Goal: Task Accomplishment & Management: Use online tool/utility

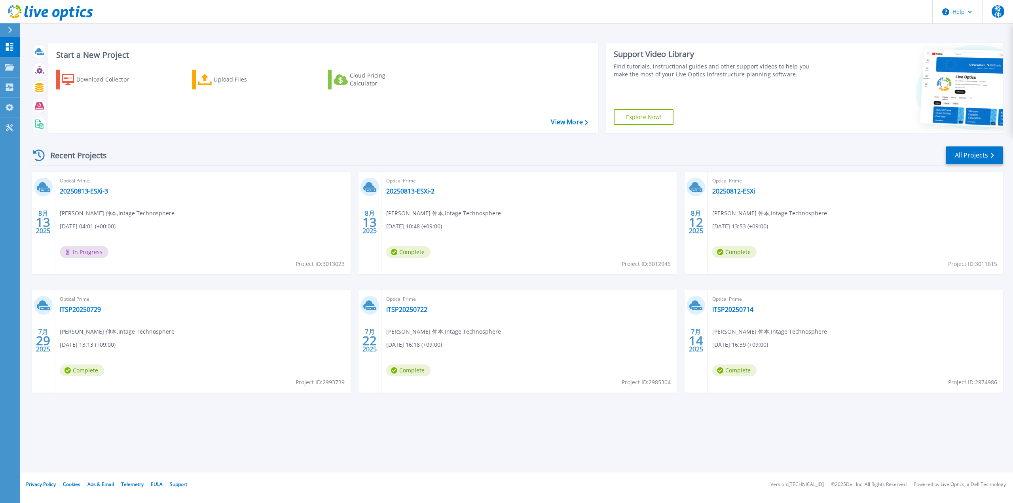
click at [174, 36] on div "Start a New Project Download Collector Upload Files Cloud Pricing Calculator Vi…" at bounding box center [516, 87] width 973 height 103
click at [69, 190] on link "20250813-ESXi-3" at bounding box center [84, 191] width 48 height 8
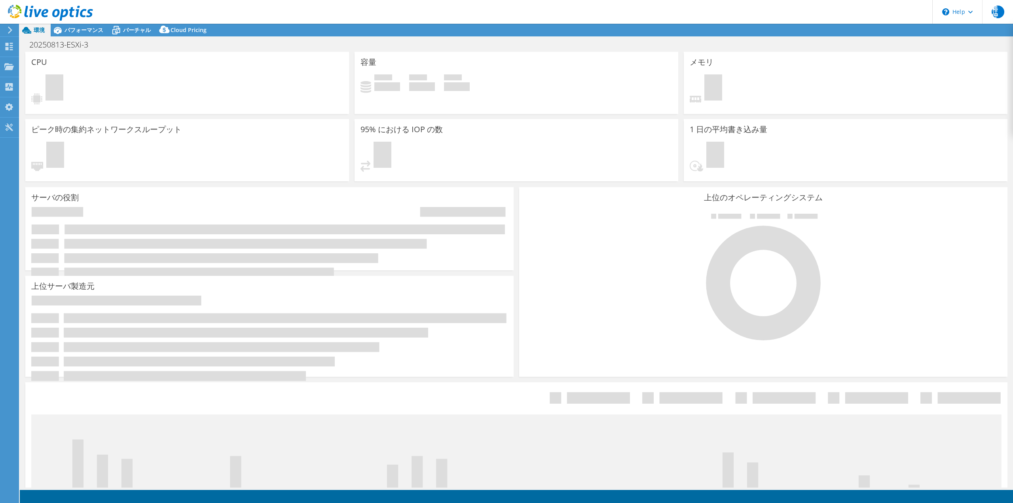
select select "USD"
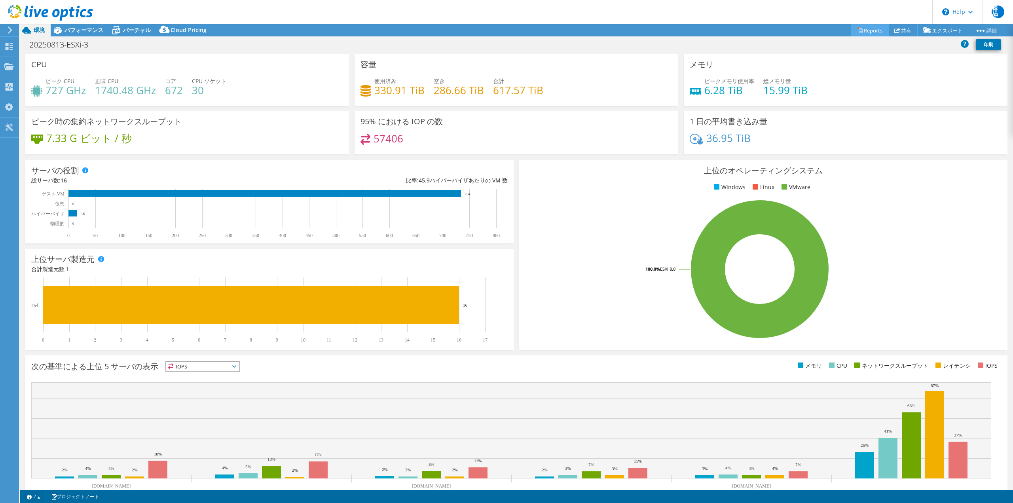
click at [863, 30] on link "Reports" at bounding box center [870, 30] width 38 height 12
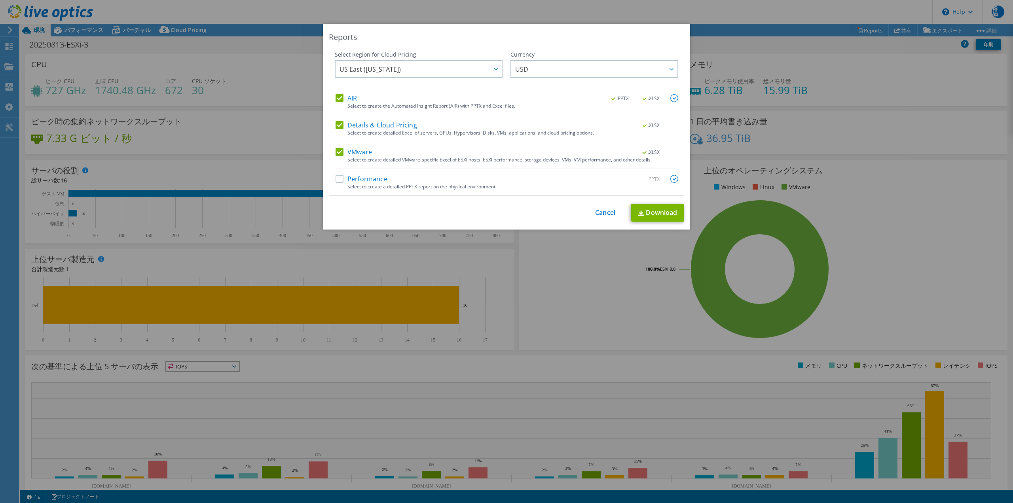
click at [339, 181] on label "Performance" at bounding box center [362, 179] width 52 height 8
click at [0, 0] on input "Performance" at bounding box center [0, 0] width 0 height 0
click at [494, 70] on icon at bounding box center [496, 69] width 4 height 2
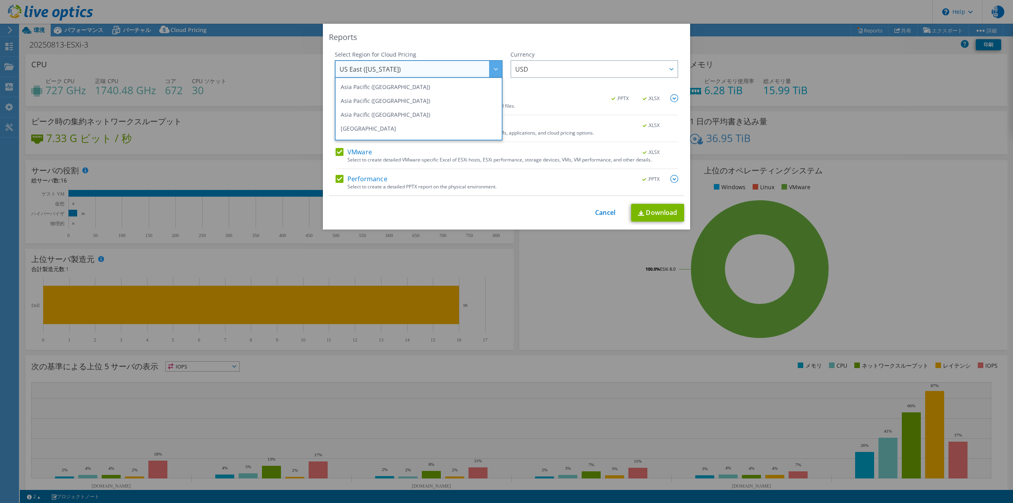
scroll to position [30, 0]
click at [406, 107] on li "Asia Pacific (Tokyo)" at bounding box center [419, 112] width 164 height 14
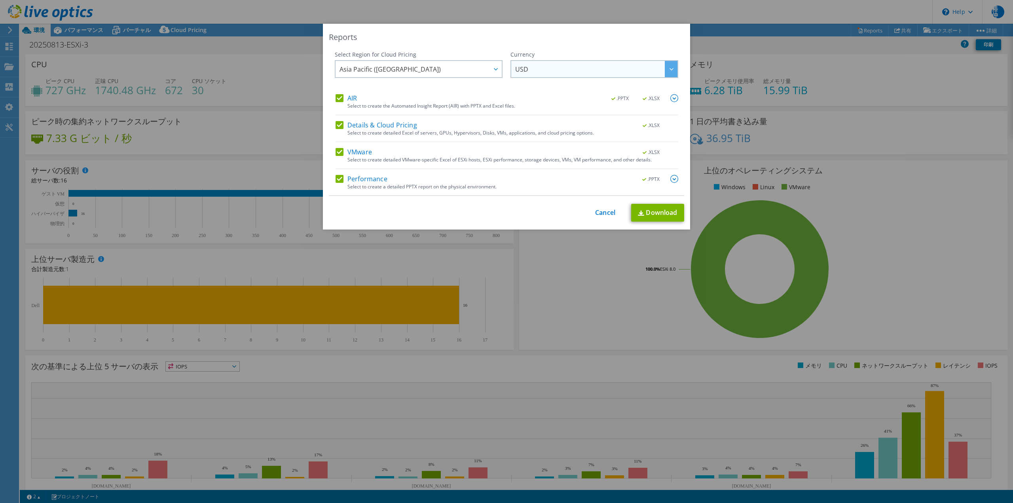
click at [669, 70] on div at bounding box center [671, 69] width 13 height 16
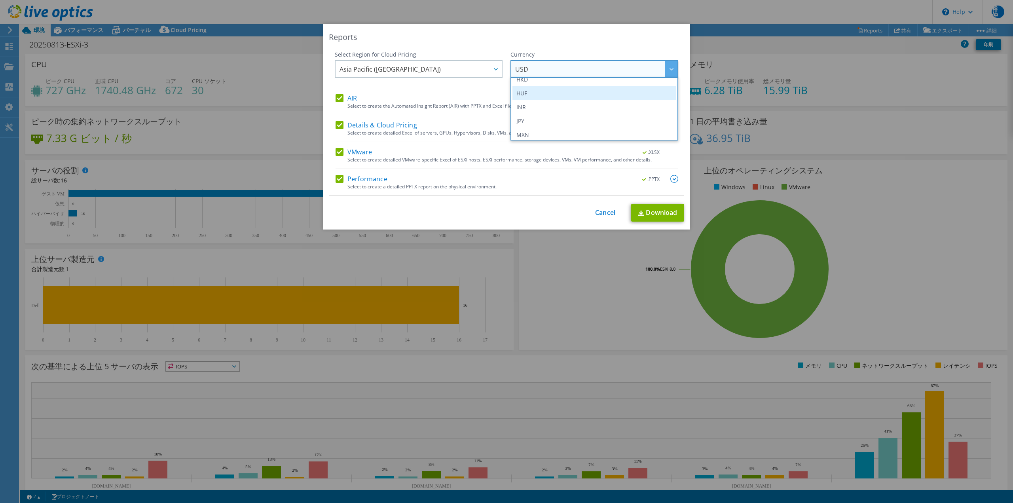
scroll to position [158, 0]
click at [544, 112] on li "JPY" at bounding box center [594, 108] width 164 height 14
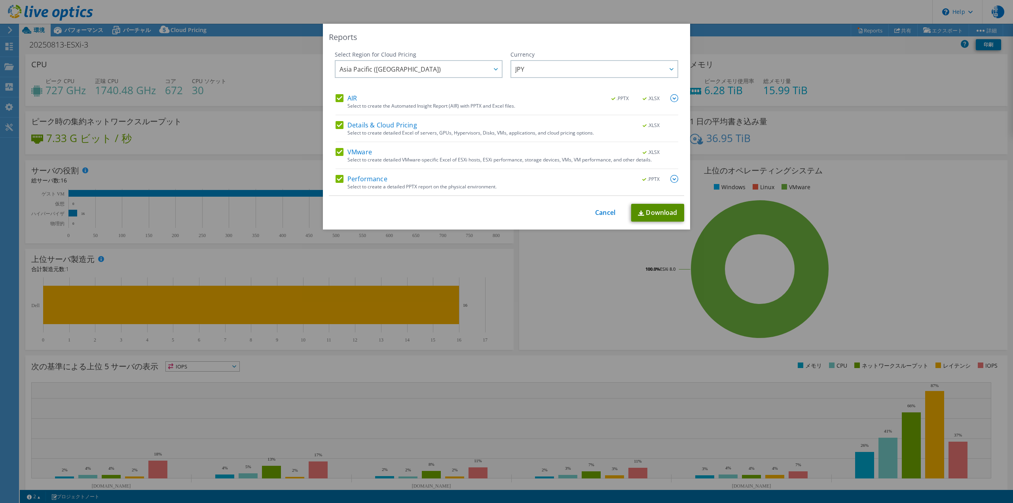
click at [647, 212] on link "Download" at bounding box center [657, 213] width 53 height 18
click at [599, 209] on link "Cancel" at bounding box center [605, 213] width 20 height 8
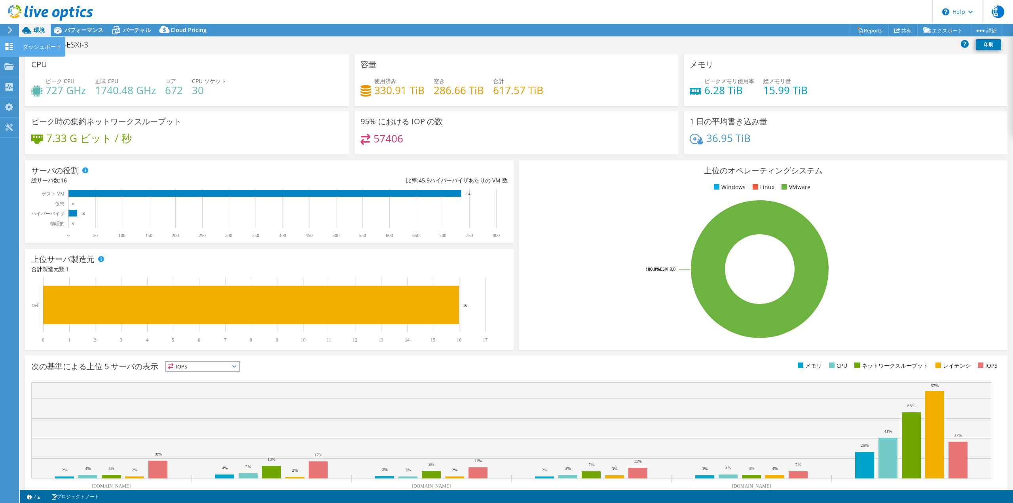
click at [6, 49] on use at bounding box center [10, 47] width 8 height 8
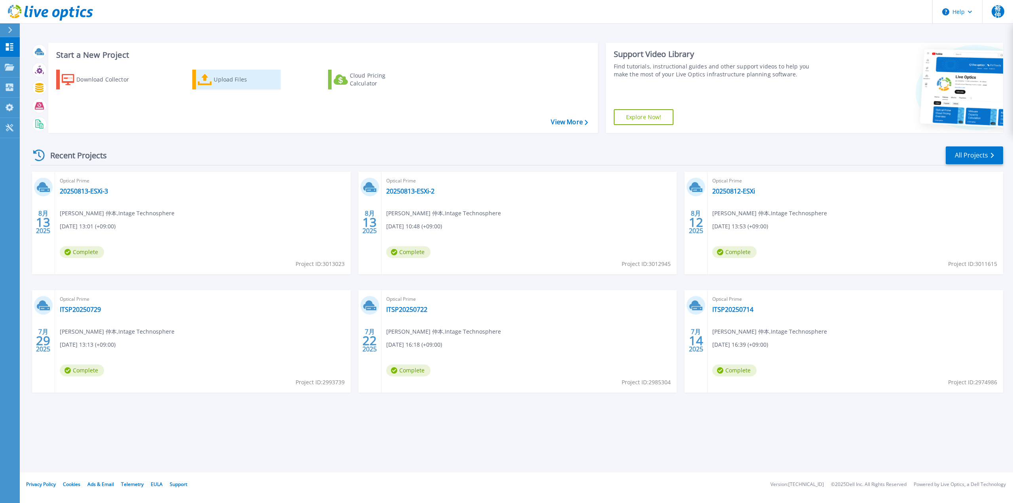
click at [224, 79] on div "Upload Files" at bounding box center [245, 80] width 63 height 16
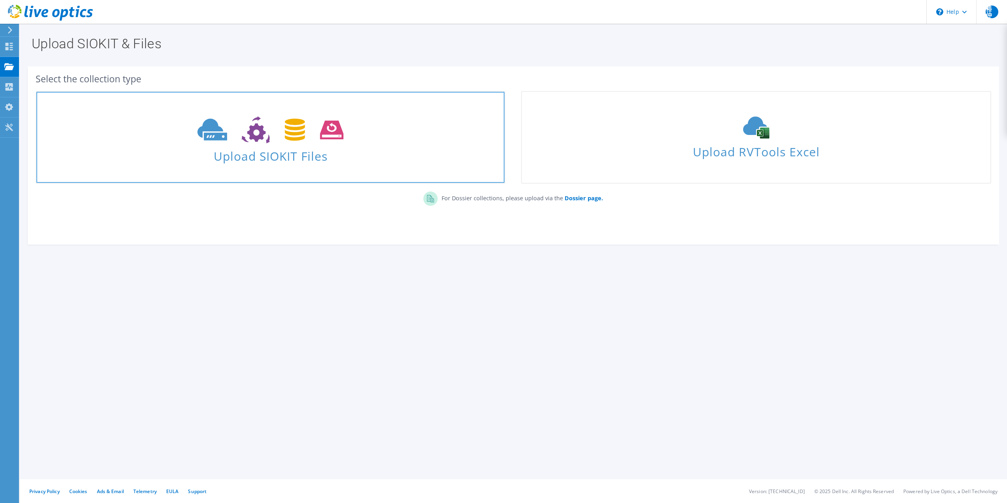
click at [287, 141] on icon at bounding box center [270, 129] width 146 height 27
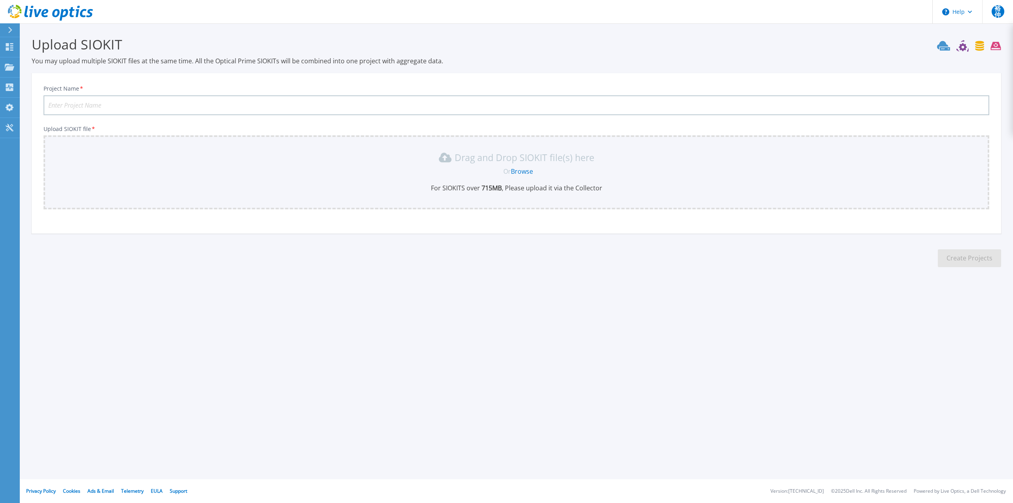
click at [66, 105] on input "Project Name *" at bounding box center [517, 105] width 946 height 20
type input "20250813-ESXi-4"
click at [520, 173] on link "Browse" at bounding box center [522, 171] width 22 height 9
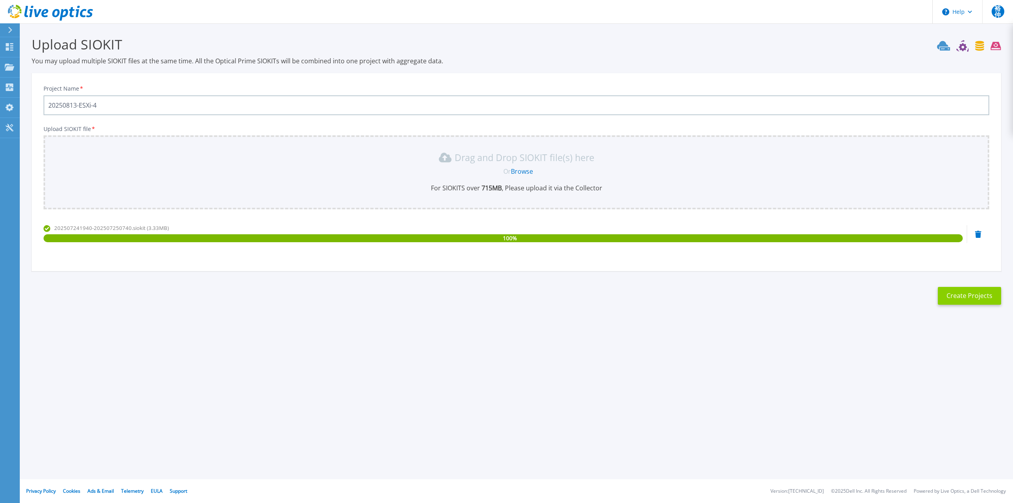
click at [967, 299] on button "Create Projects" at bounding box center [969, 296] width 63 height 18
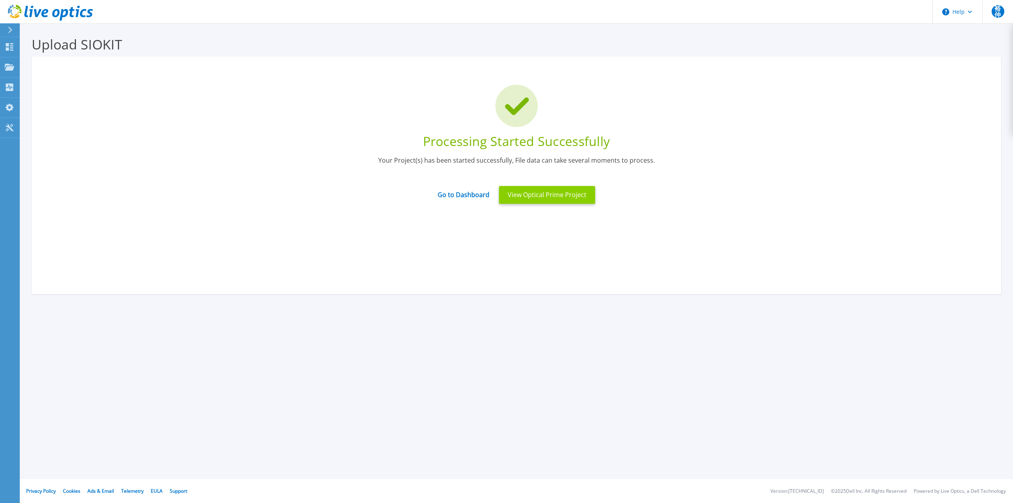
click at [553, 199] on button "View Optical Prime Project" at bounding box center [547, 195] width 96 height 18
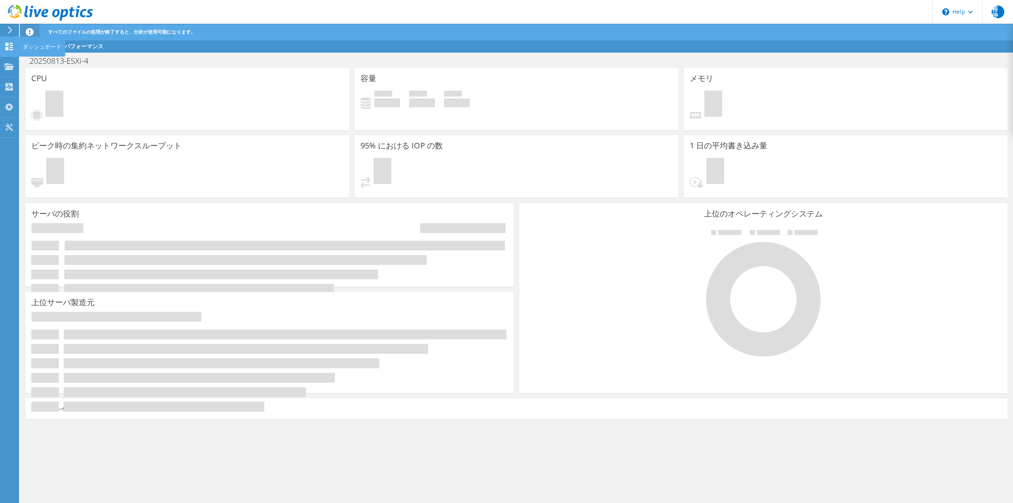
click at [8, 46] on use at bounding box center [10, 47] width 8 height 8
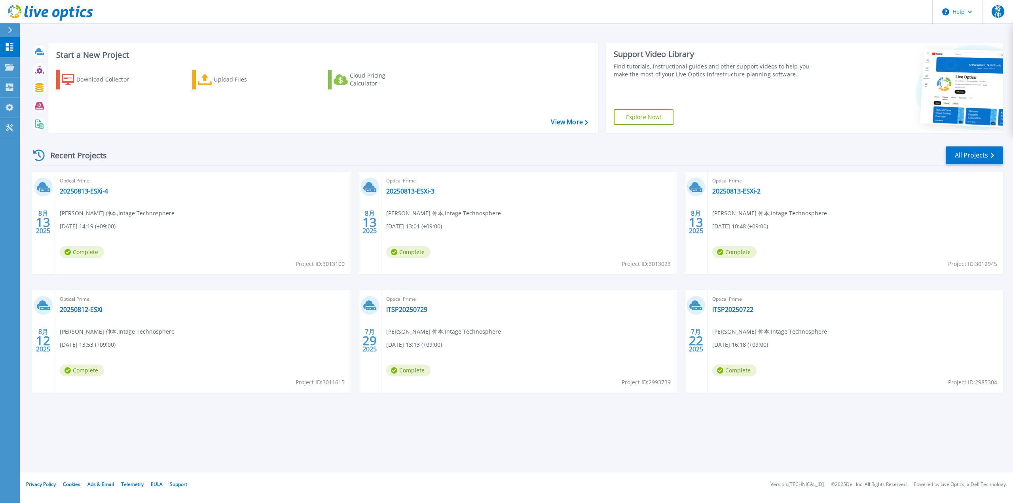
click at [200, 249] on div "Optical Prime 20250813-ESXi-4 [PERSON_NAME] 仲本 , Intage Technosphere [DATE] 14:…" at bounding box center [203, 223] width 296 height 102
click at [86, 191] on link "20250813-ESXi-4" at bounding box center [84, 191] width 48 height 8
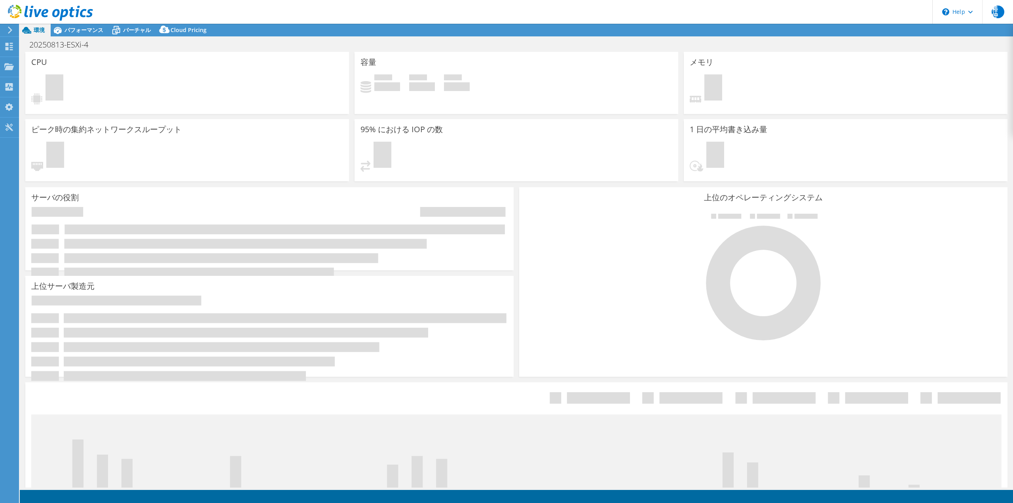
select select "USD"
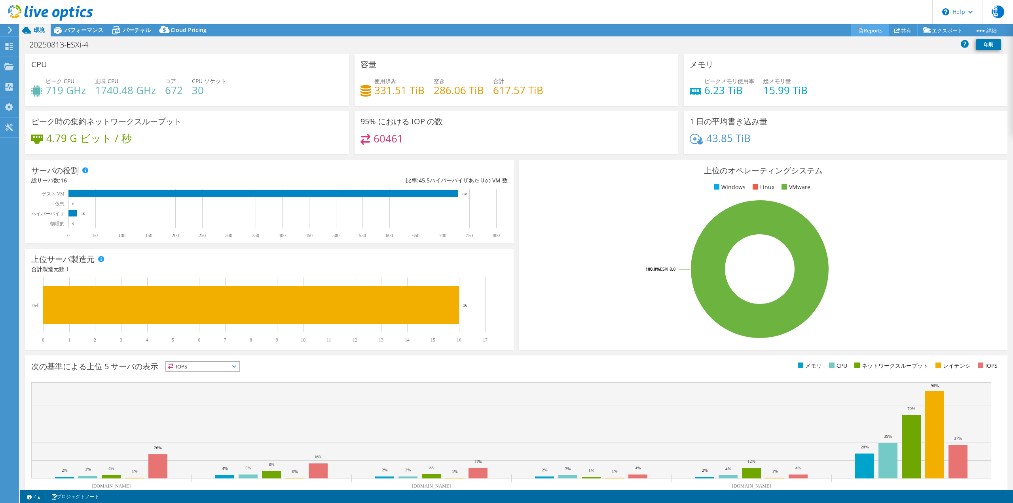
click at [862, 30] on link "Reports" at bounding box center [870, 30] width 38 height 12
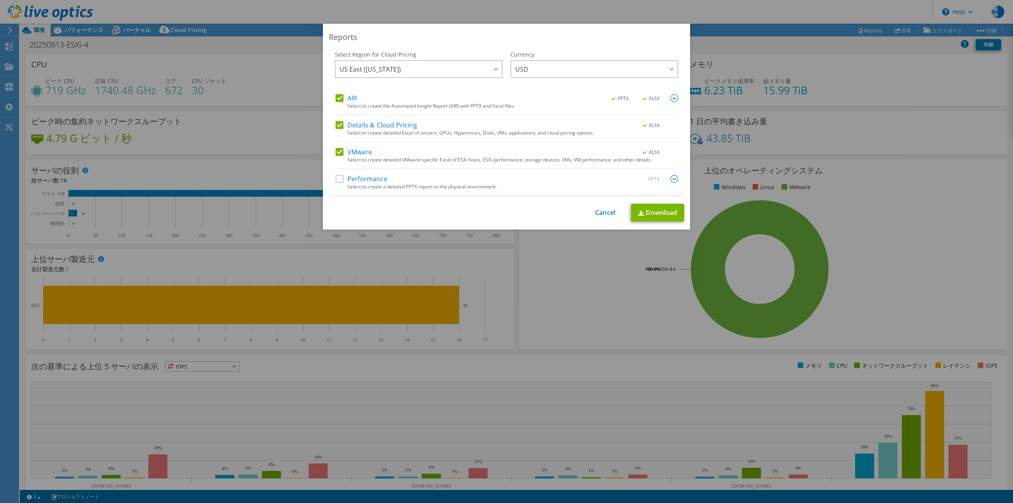
click at [338, 178] on label "Performance" at bounding box center [362, 179] width 52 height 8
click at [0, 0] on input "Performance" at bounding box center [0, 0] width 0 height 0
click at [489, 70] on div at bounding box center [495, 69] width 13 height 16
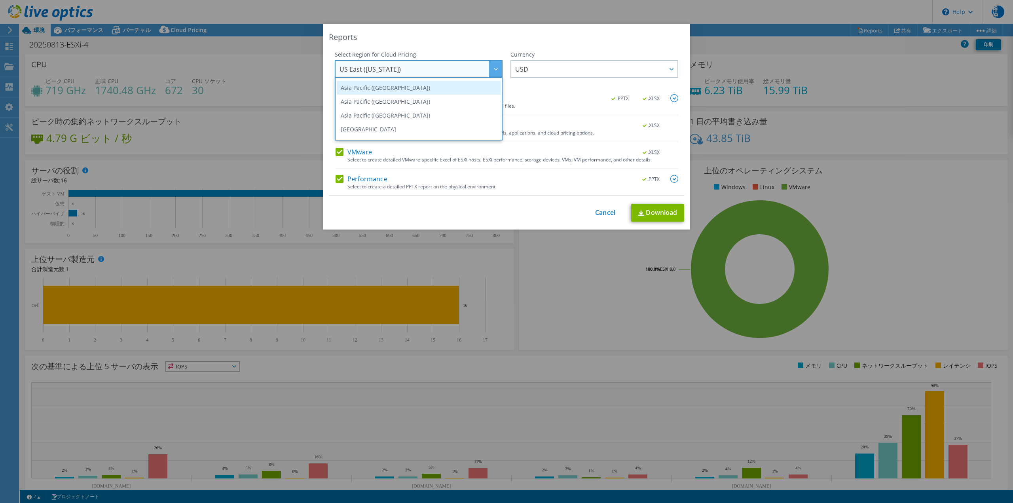
scroll to position [40, 0]
click at [381, 104] on li "Asia Pacific ([GEOGRAPHIC_DATA])" at bounding box center [419, 102] width 164 height 14
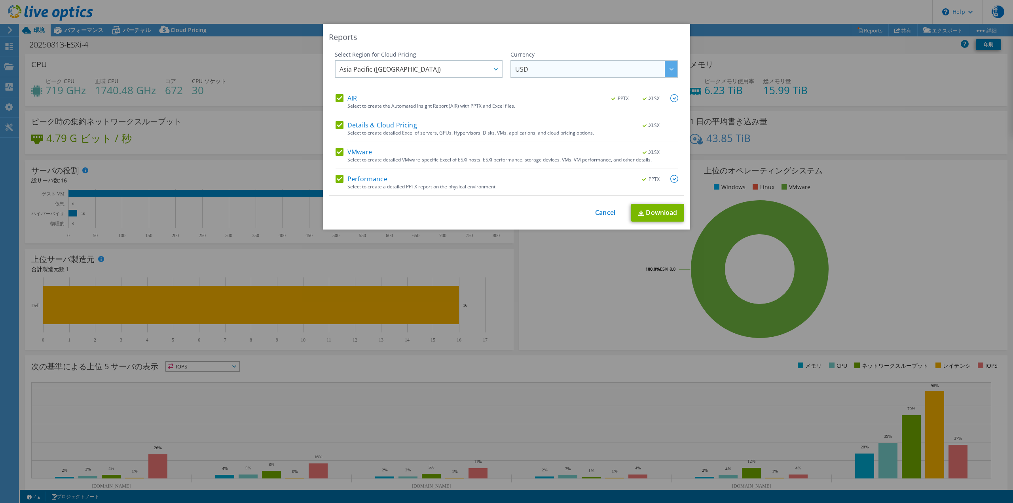
click at [668, 70] on div at bounding box center [671, 69] width 13 height 16
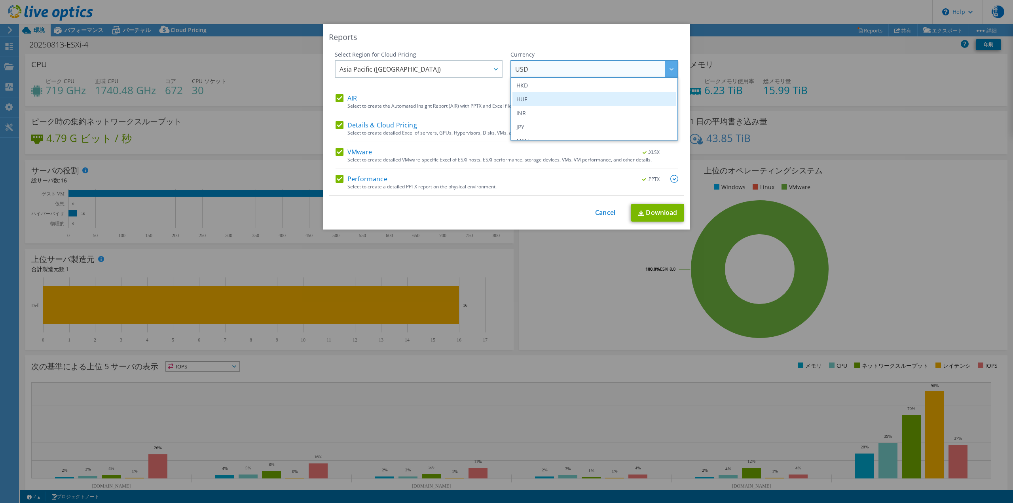
scroll to position [158, 0]
click at [563, 109] on li "JPY" at bounding box center [594, 108] width 164 height 14
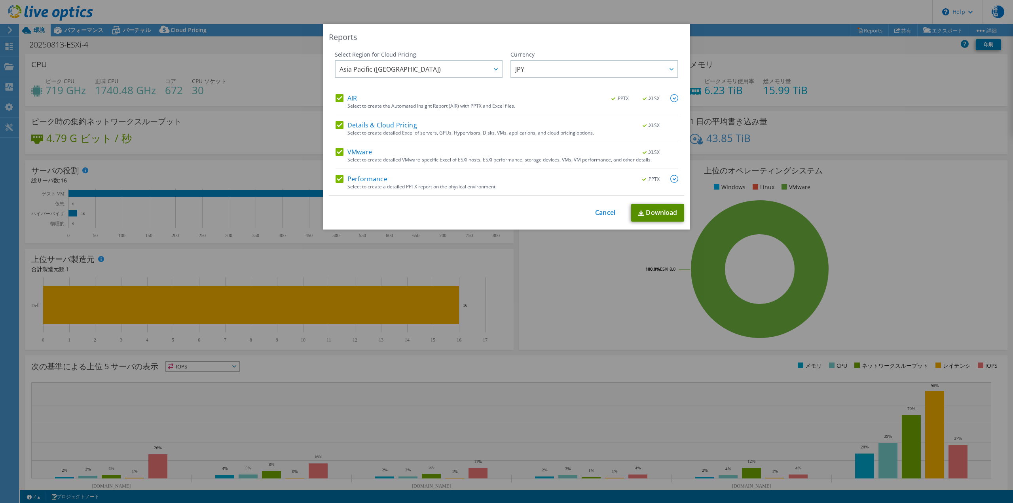
click at [654, 210] on link "Download" at bounding box center [657, 213] width 53 height 18
click at [599, 215] on link "Cancel" at bounding box center [605, 213] width 20 height 8
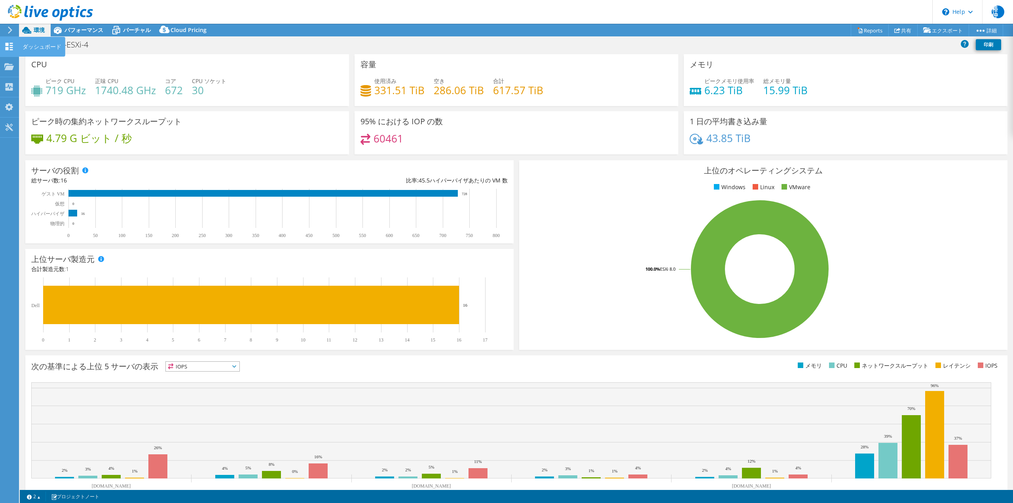
click at [5, 48] on icon at bounding box center [8, 47] width 9 height 8
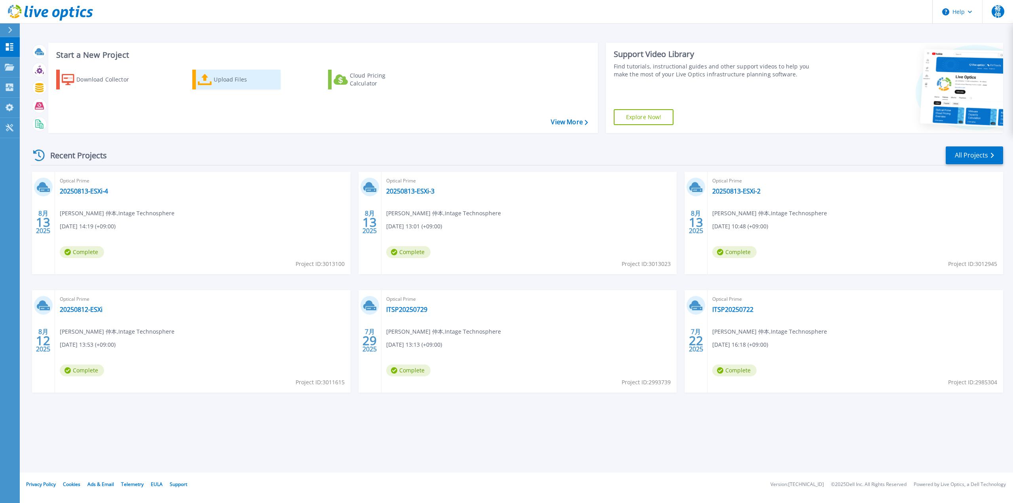
click at [218, 85] on div "Upload Files" at bounding box center [245, 80] width 63 height 16
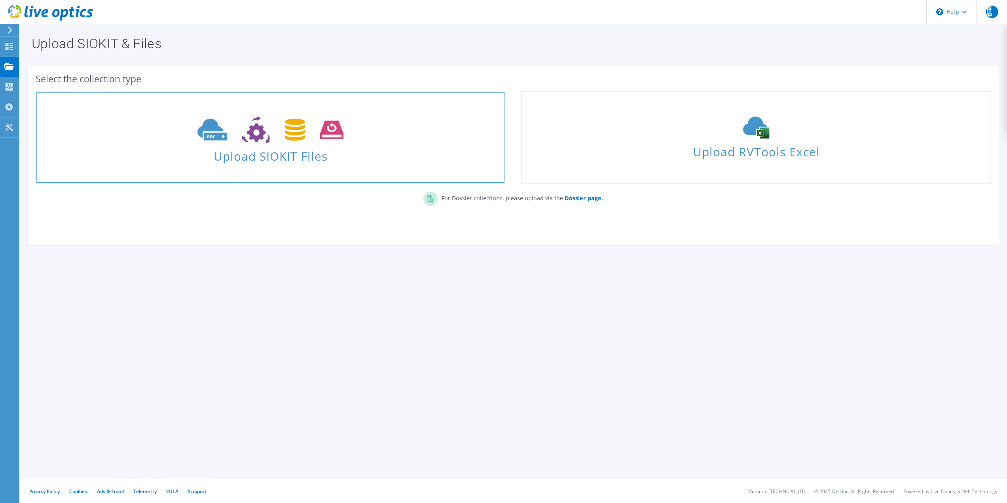
click at [265, 136] on icon at bounding box center [270, 129] width 146 height 27
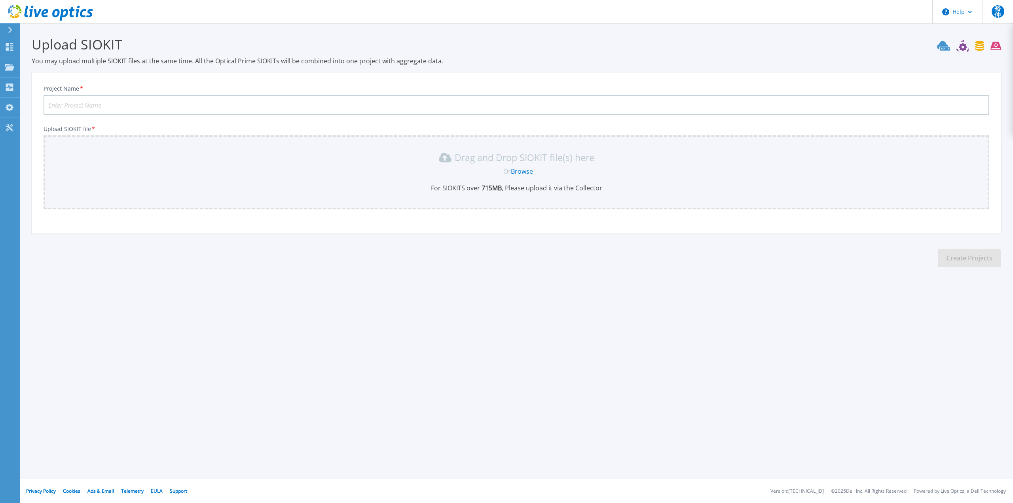
click at [105, 104] on input "Project Name *" at bounding box center [517, 105] width 946 height 20
type input "20250813-ESXi-5"
click at [516, 173] on link "Browse" at bounding box center [522, 171] width 22 height 9
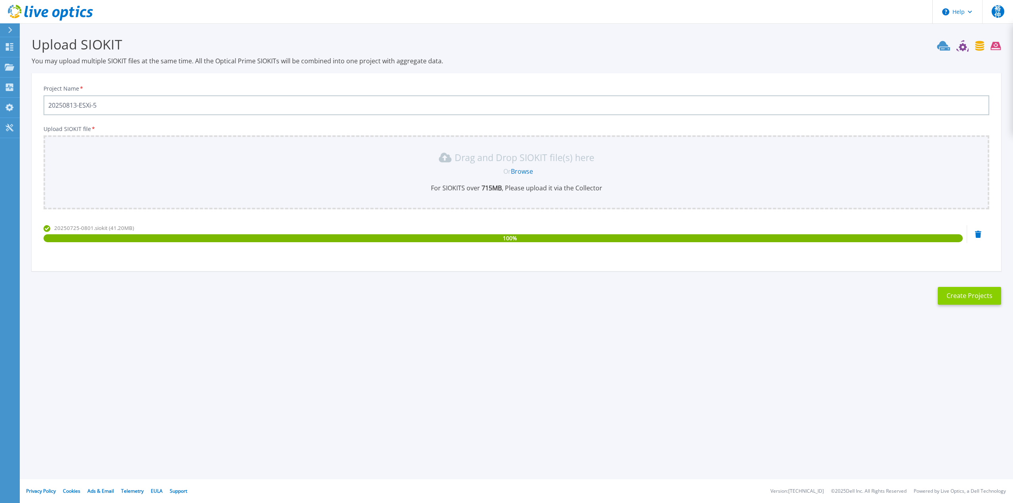
click at [962, 296] on button "Create Projects" at bounding box center [969, 296] width 63 height 18
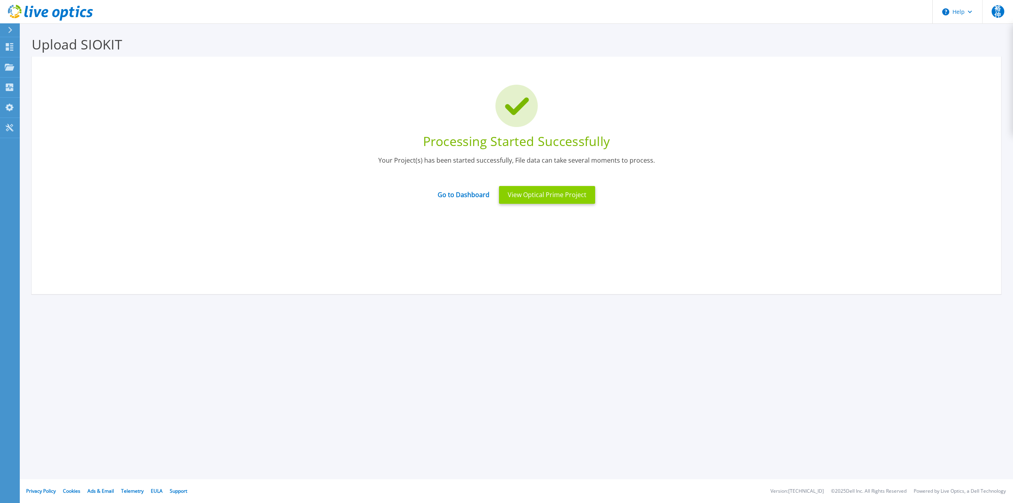
click at [556, 196] on button "View Optical Prime Project" at bounding box center [547, 195] width 96 height 18
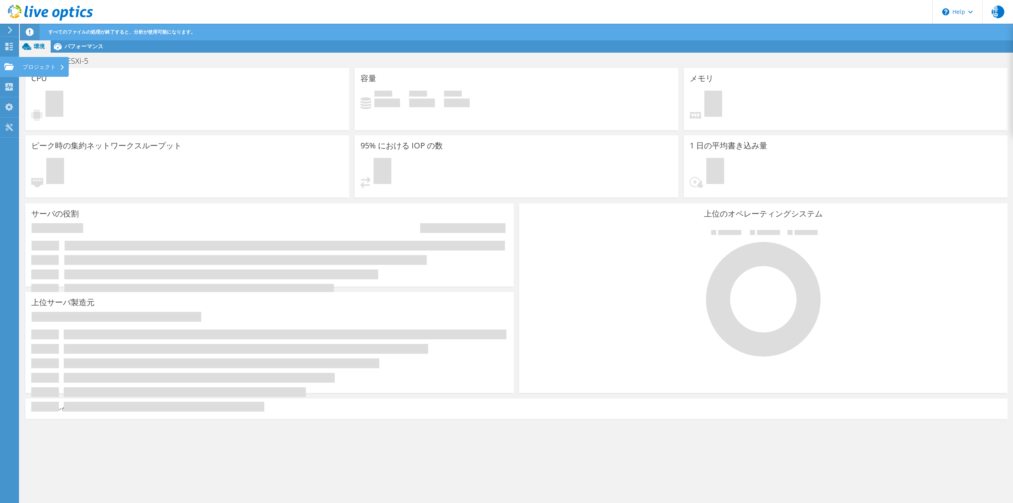
click at [34, 65] on div "プロジェクト" at bounding box center [44, 67] width 50 height 20
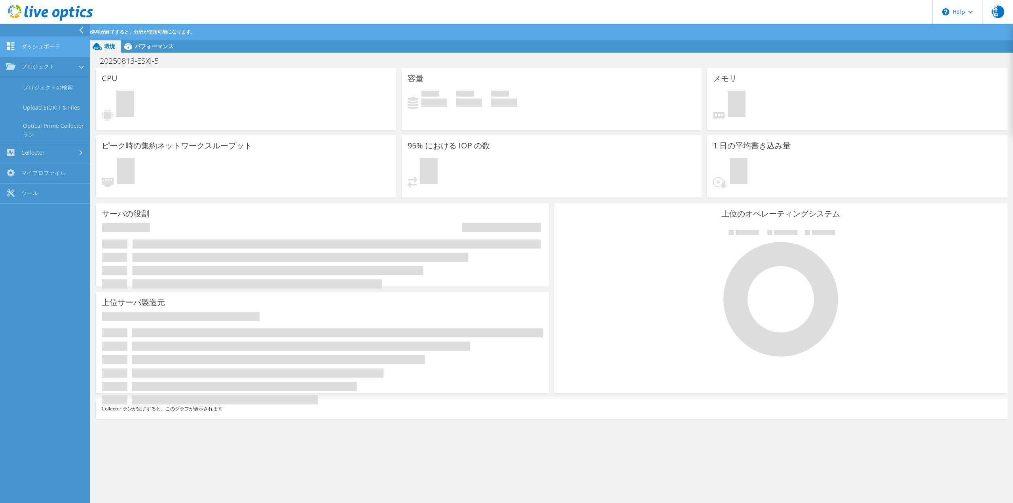
click at [31, 45] on link "ダッシュボード" at bounding box center [45, 47] width 90 height 20
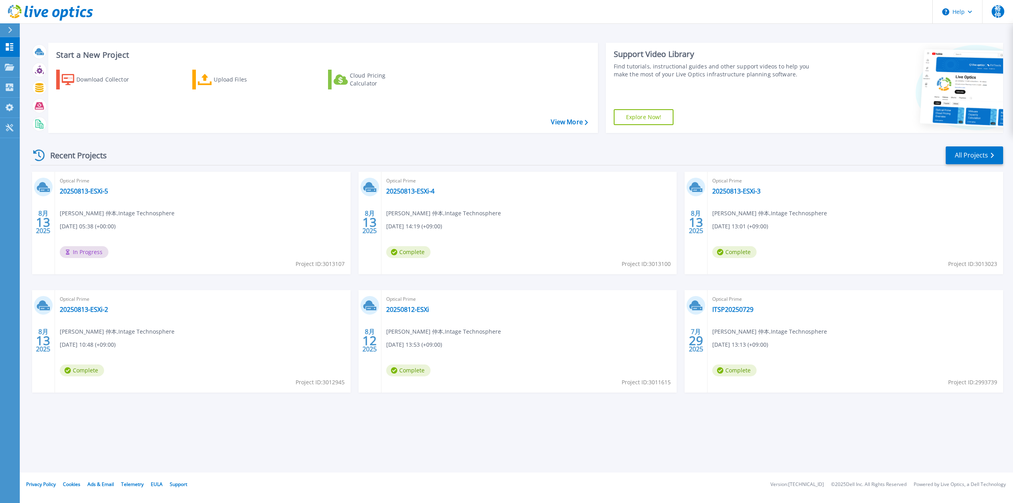
click at [449, 150] on div "Recent Projects All Projects" at bounding box center [516, 156] width 973 height 20
